Goal: Find specific page/section: Find specific page/section

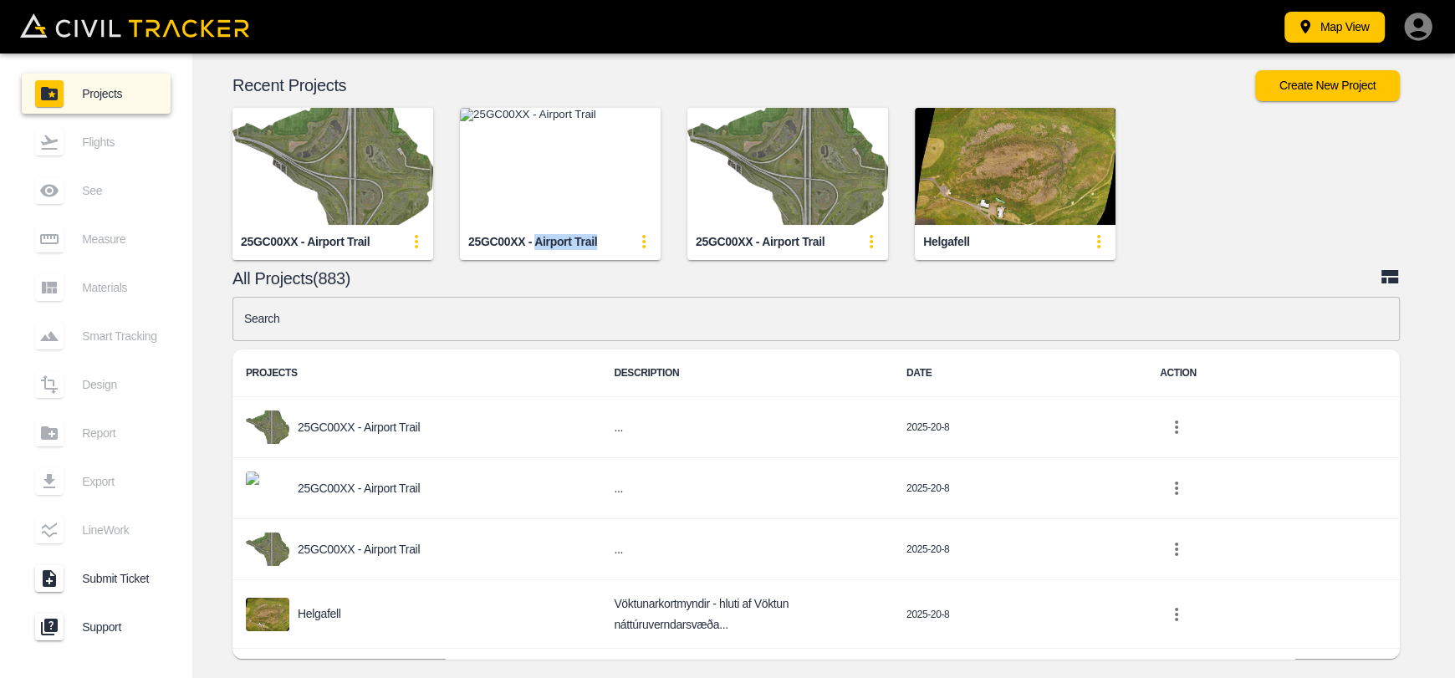
drag, startPoint x: 551, startPoint y: 243, endPoint x: 636, endPoint y: 258, distance: 85.7
click at [611, 243] on div "25GC00XX - Airport Trail" at bounding box center [560, 241] width 201 height 33
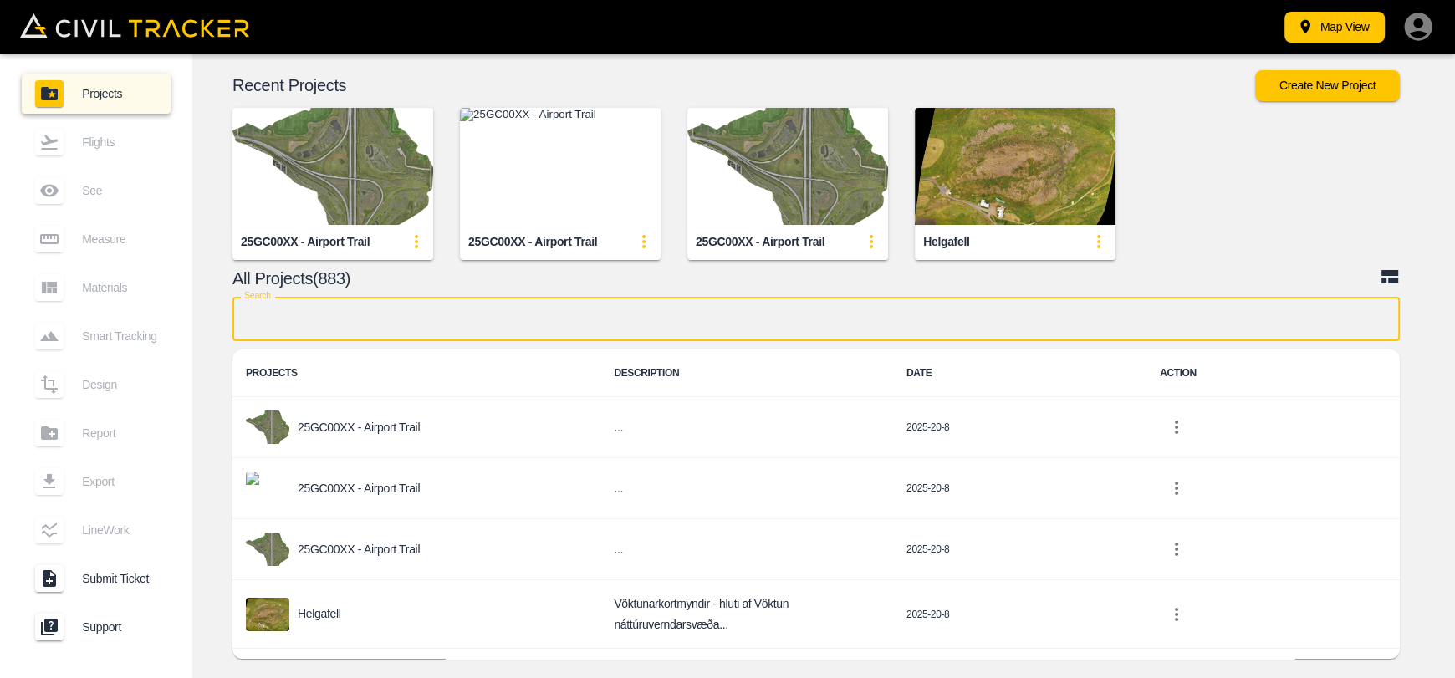
click at [652, 320] on input "text" at bounding box center [817, 319] width 1168 height 44
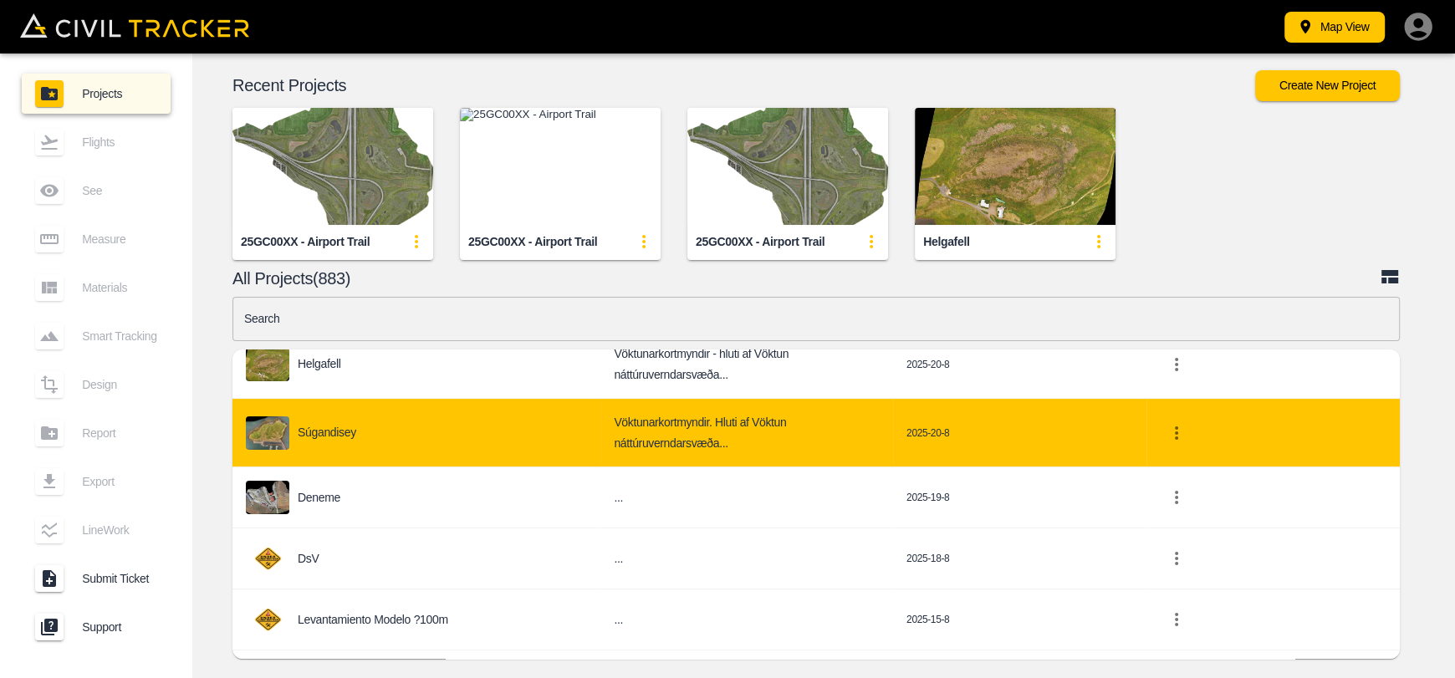
click at [340, 426] on p "Súgandisey" at bounding box center [327, 432] width 59 height 13
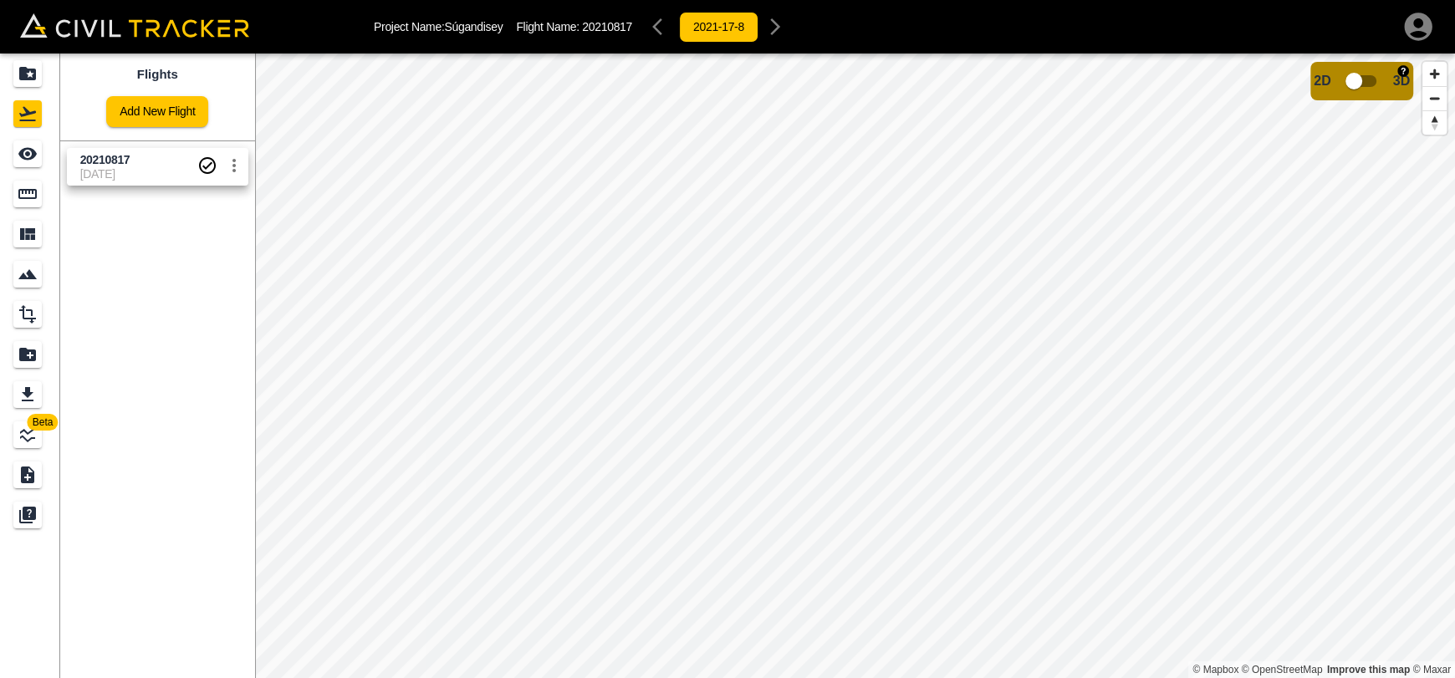
click at [1350, 78] on input "checkbox" at bounding box center [1353, 81] width 95 height 32
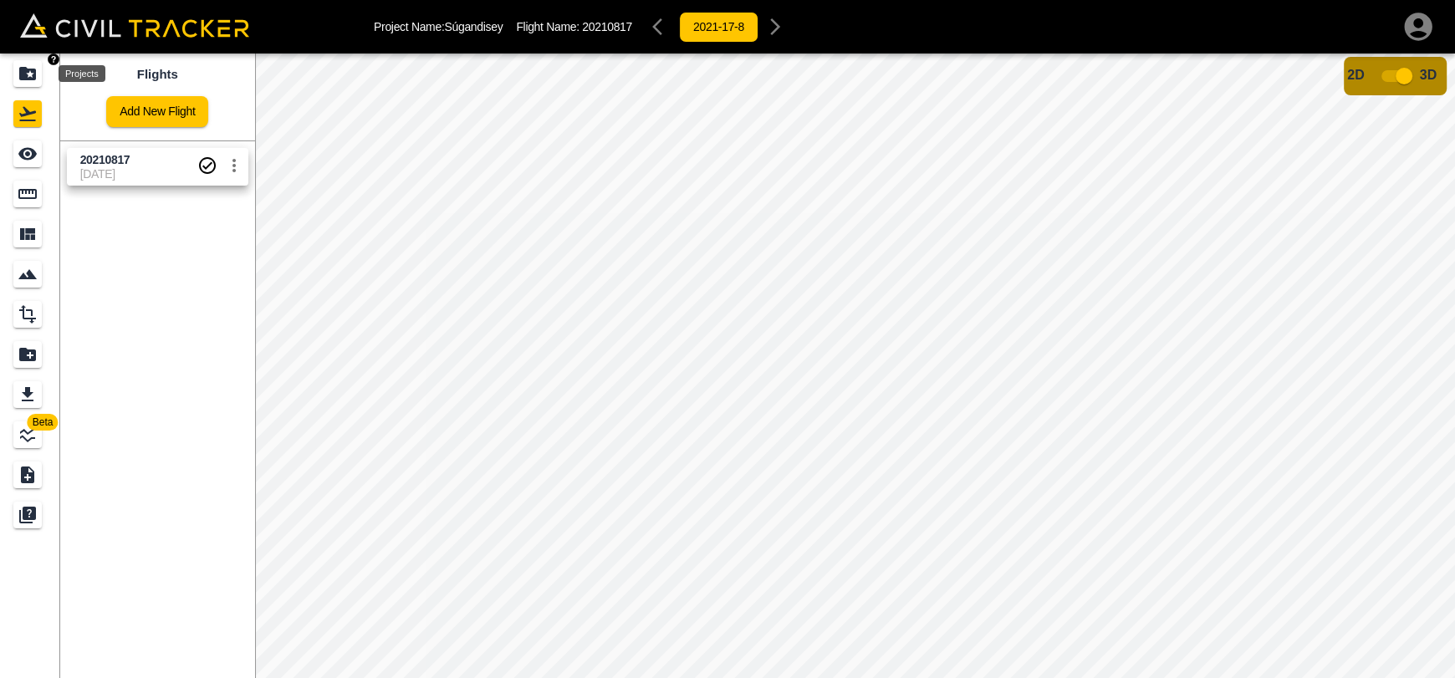
click at [28, 79] on icon "Projects" at bounding box center [27, 73] width 17 height 13
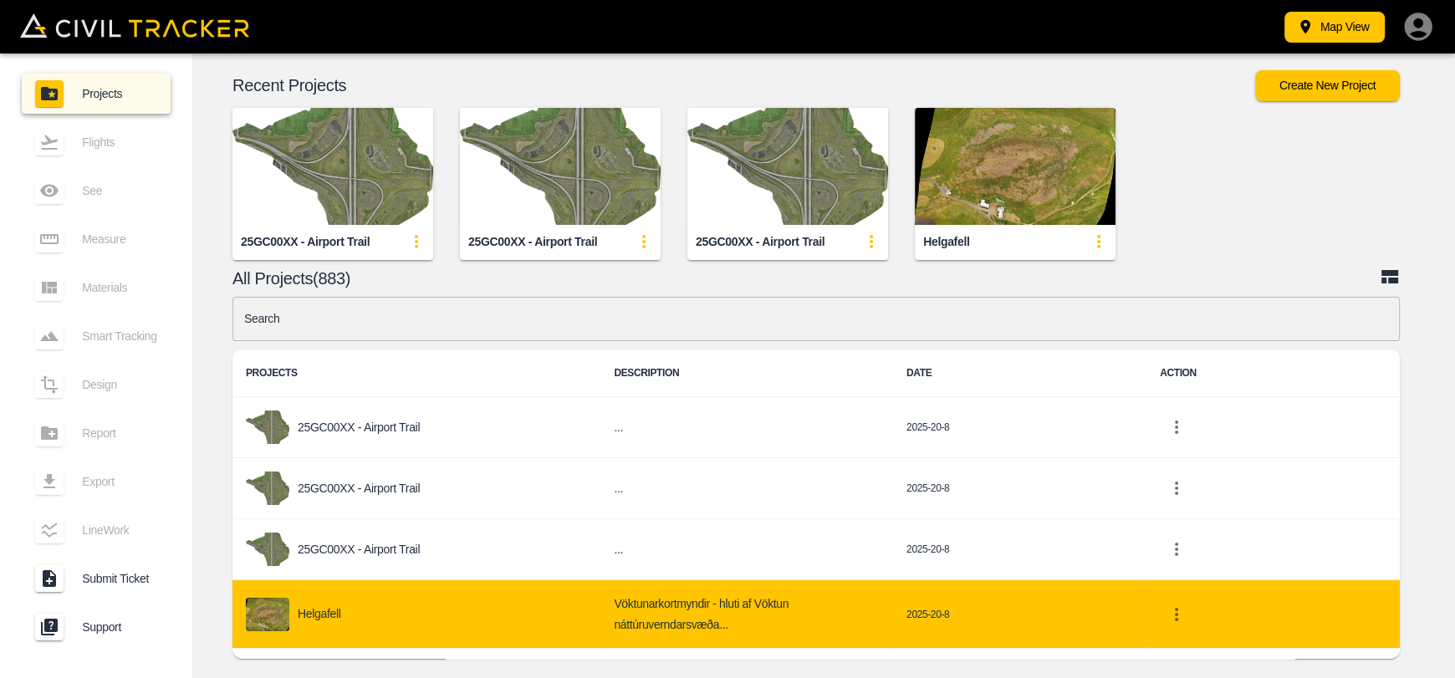
click at [374, 616] on div "Helgafell" at bounding box center [416, 614] width 341 height 33
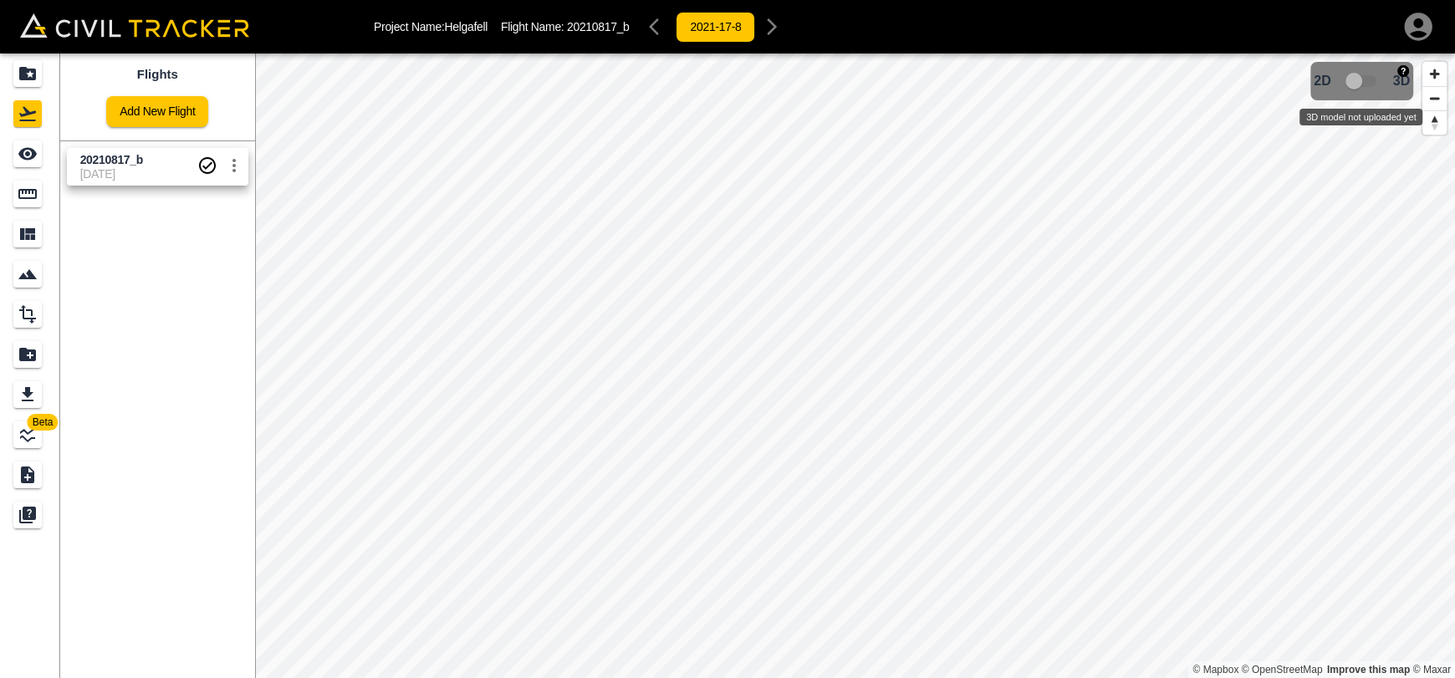
click at [1358, 86] on span "3D model not uploaded yet" at bounding box center [1362, 81] width 49 height 32
click at [1345, 86] on span "3D model not uploaded yet" at bounding box center [1362, 81] width 49 height 32
click at [19, 79] on icon "Projects" at bounding box center [28, 74] width 20 height 20
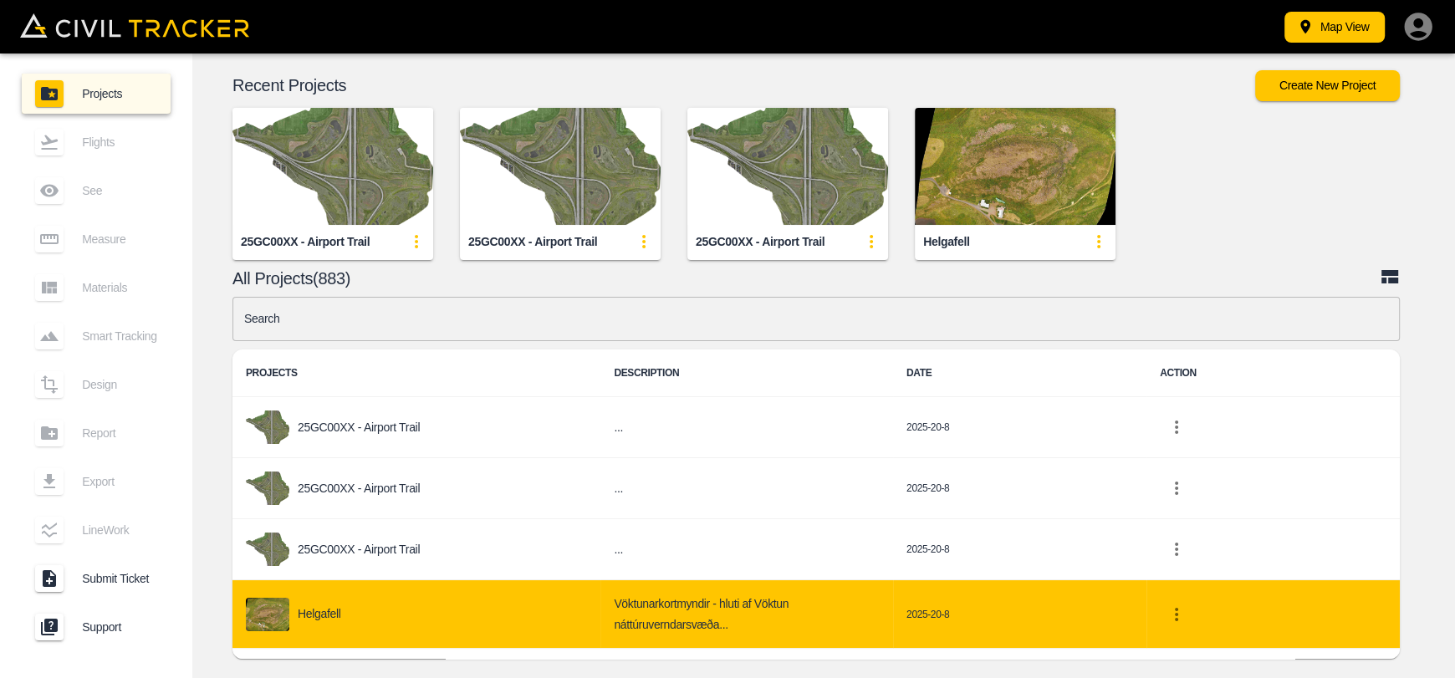
click at [336, 607] on p "Helgafell" at bounding box center [319, 613] width 43 height 13
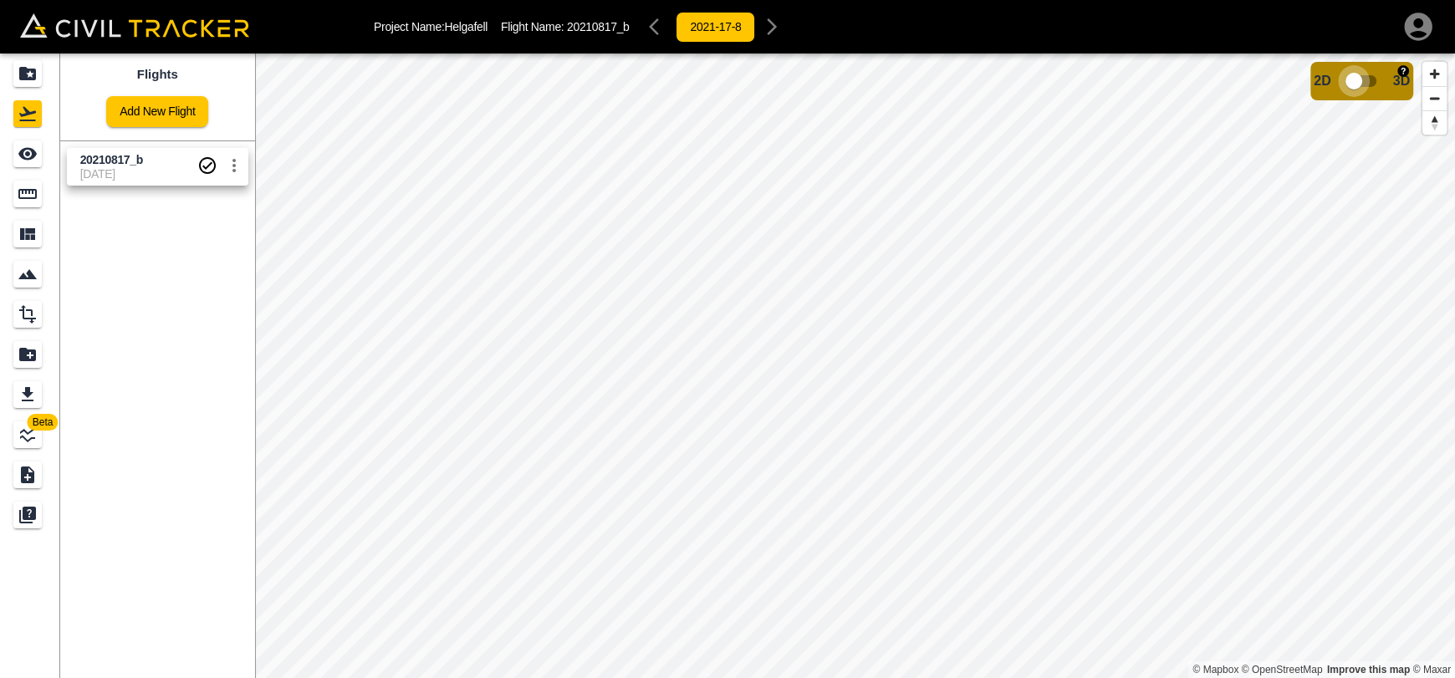
click at [1343, 82] on input "checkbox" at bounding box center [1353, 81] width 95 height 32
